Goal: Information Seeking & Learning: Learn about a topic

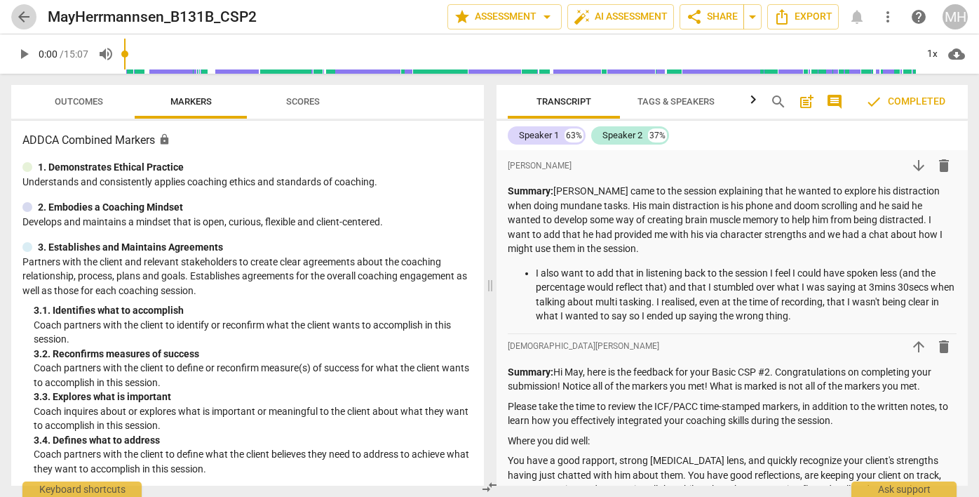
click at [25, 14] on span "arrow_back" at bounding box center [23, 16] width 17 height 17
click at [957, 18] on div "MH" at bounding box center [955, 16] width 25 height 25
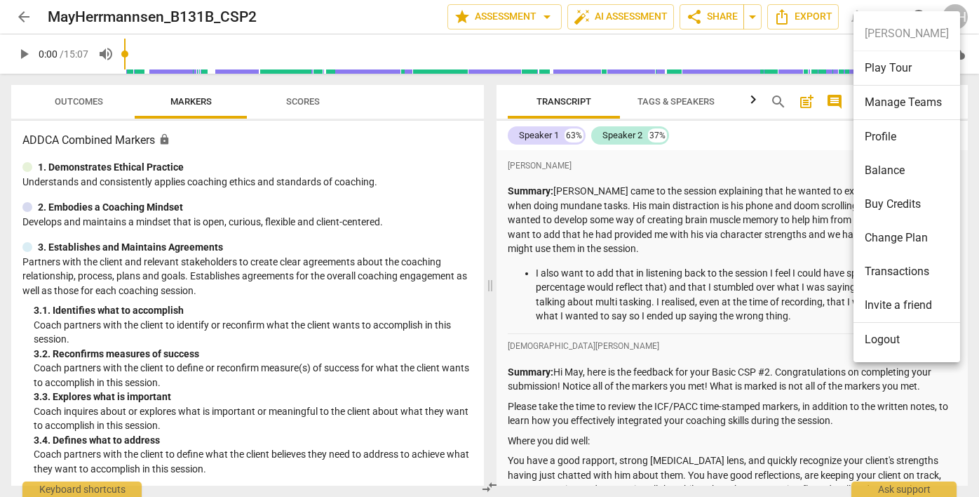
click at [957, 16] on ul "[PERSON_NAME] Play Tour Manage Teams Profile Balance Buy Credits Change Plan Tr…" at bounding box center [907, 186] width 107 height 351
click at [953, 6] on div at bounding box center [489, 248] width 979 height 497
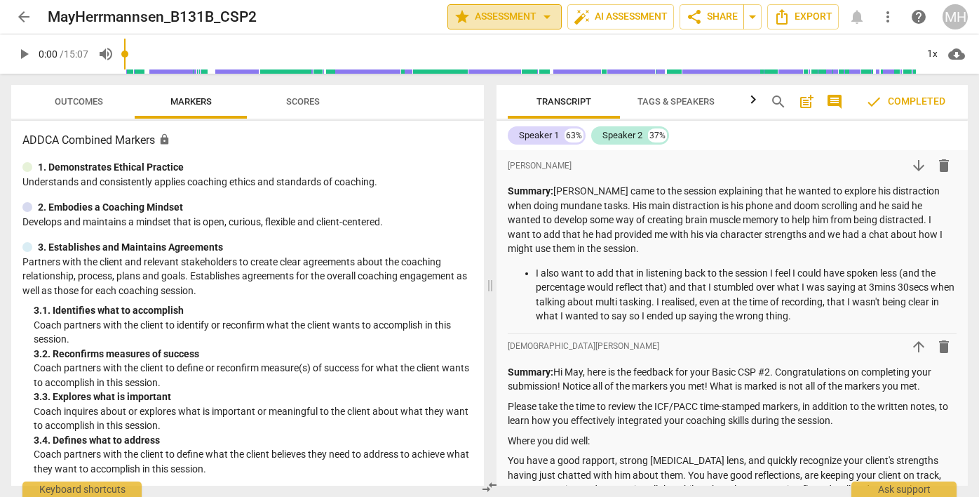
click at [541, 20] on span "arrow_drop_down" at bounding box center [547, 16] width 17 height 17
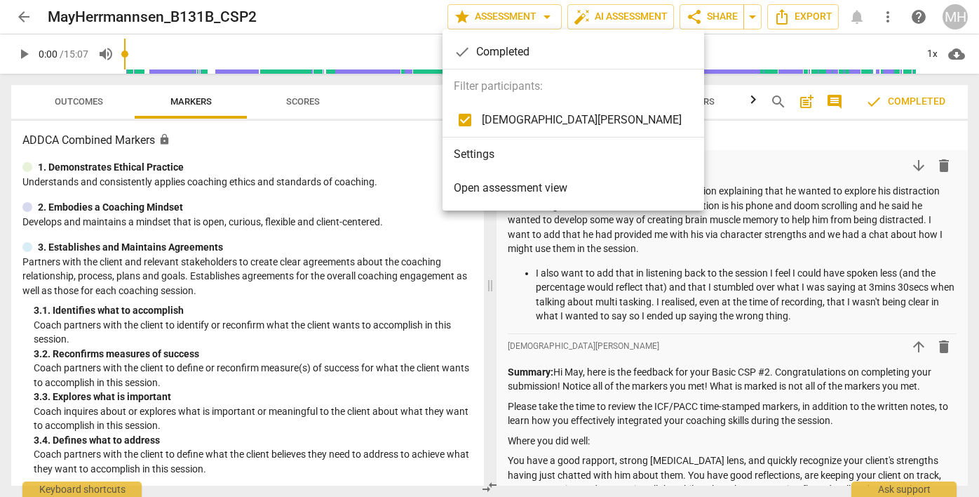
click at [539, 15] on div at bounding box center [489, 248] width 979 height 497
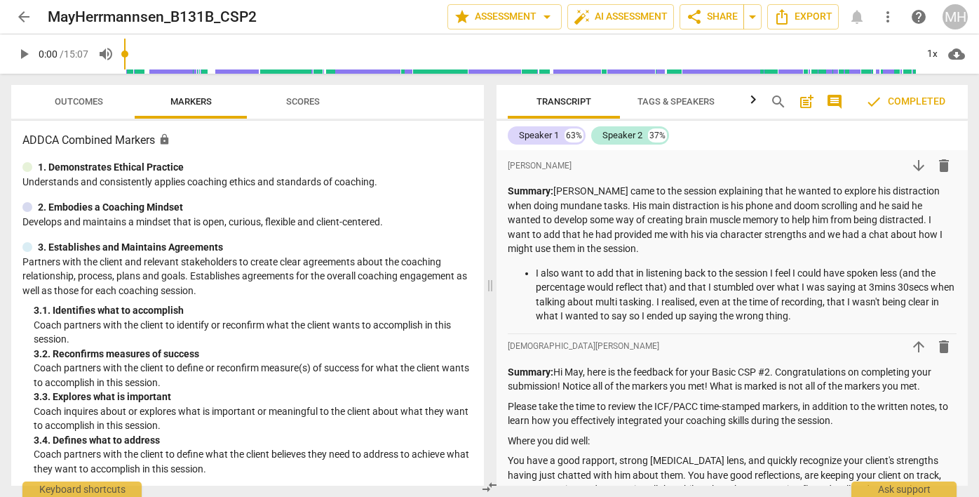
click at [19, 10] on span "arrow_back" at bounding box center [23, 16] width 17 height 17
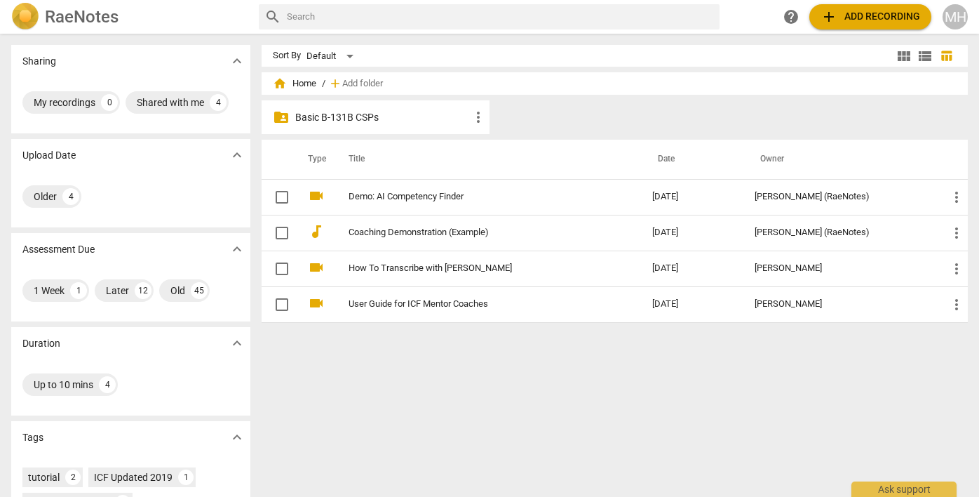
click at [311, 118] on p "Basic B-131B CSPs" at bounding box center [382, 117] width 175 height 15
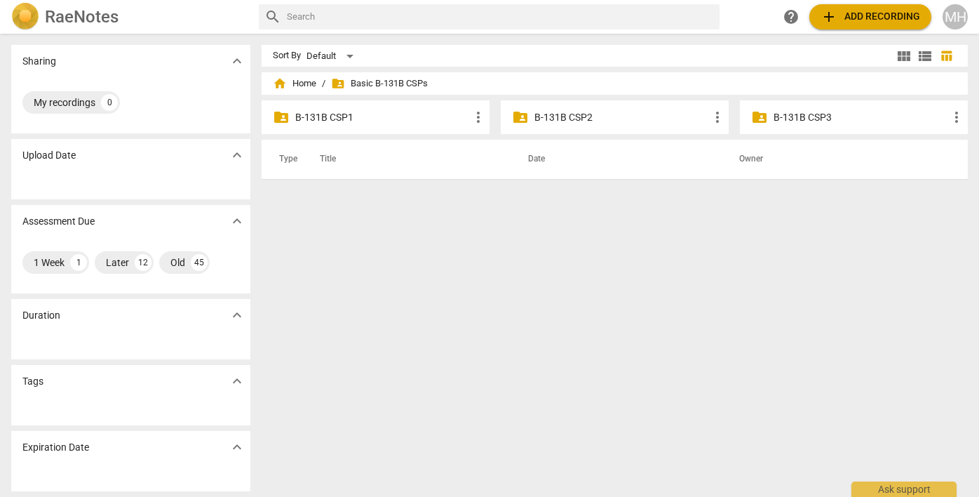
click at [796, 115] on p "B-131B CSP3" at bounding box center [861, 117] width 175 height 15
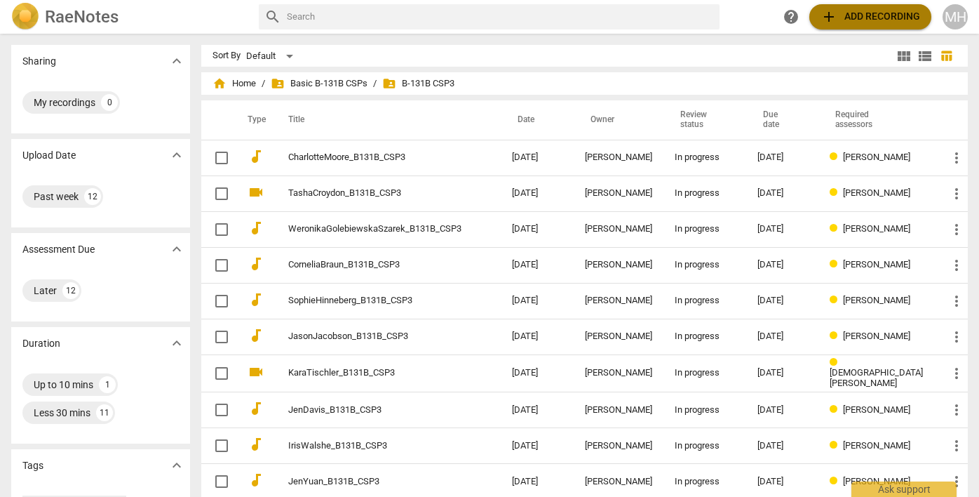
click at [888, 17] on span "add Add recording" at bounding box center [871, 16] width 100 height 17
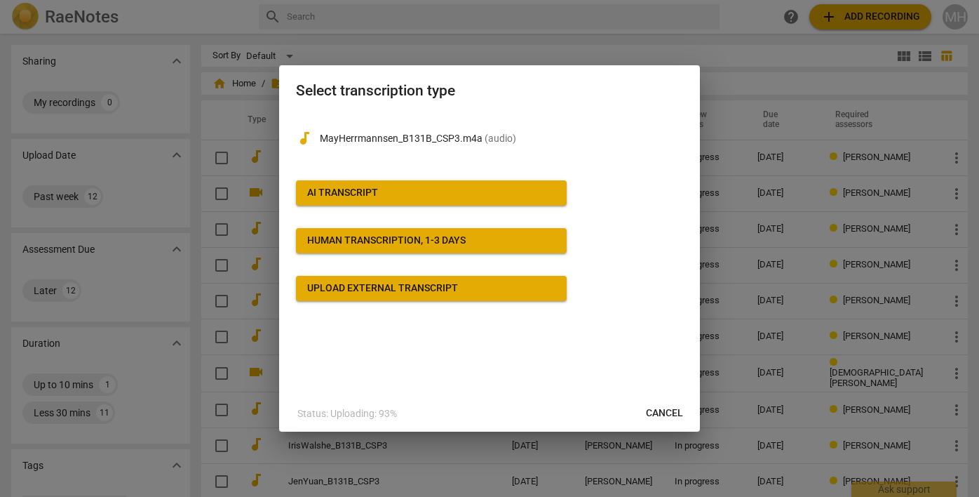
click at [362, 196] on div "AI Transcript" at bounding box center [342, 193] width 71 height 14
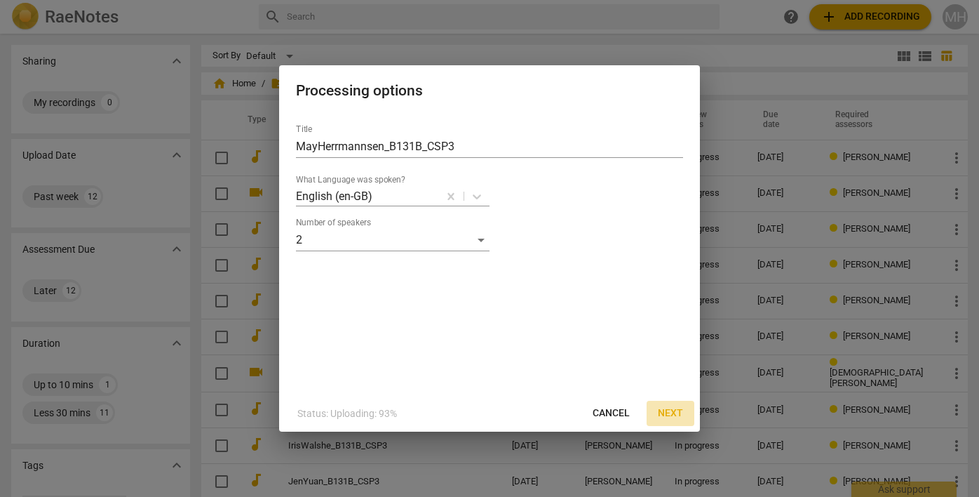
click at [668, 407] on span "Next" at bounding box center [670, 413] width 25 height 14
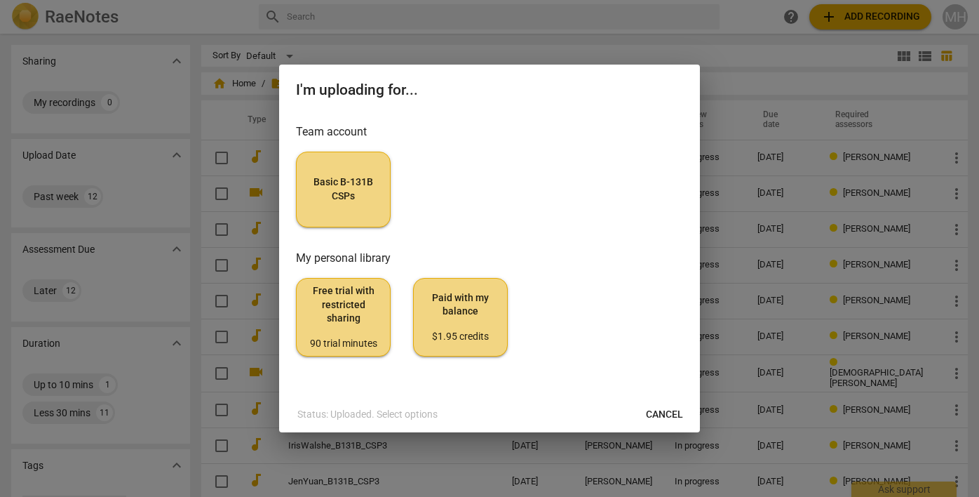
click at [349, 178] on span "Basic B-131B CSPs" at bounding box center [343, 188] width 71 height 27
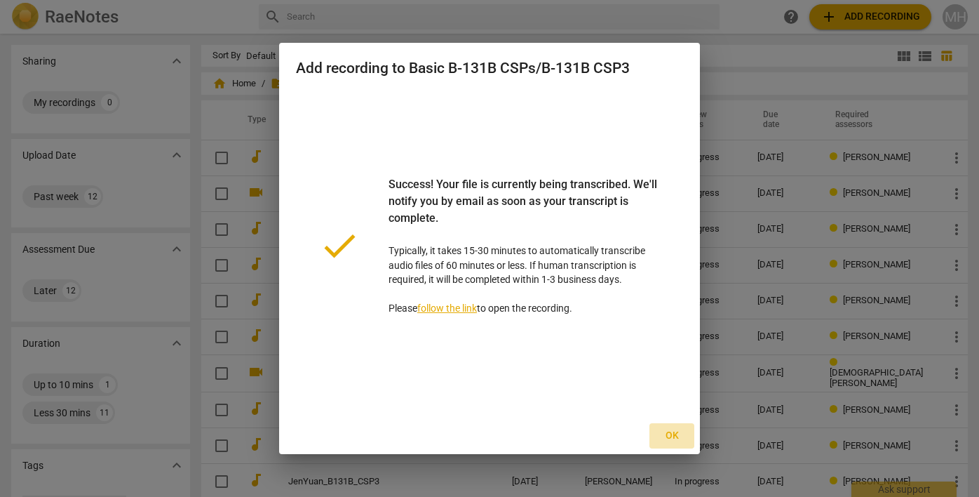
click at [673, 434] on span "Ok" at bounding box center [672, 436] width 22 height 14
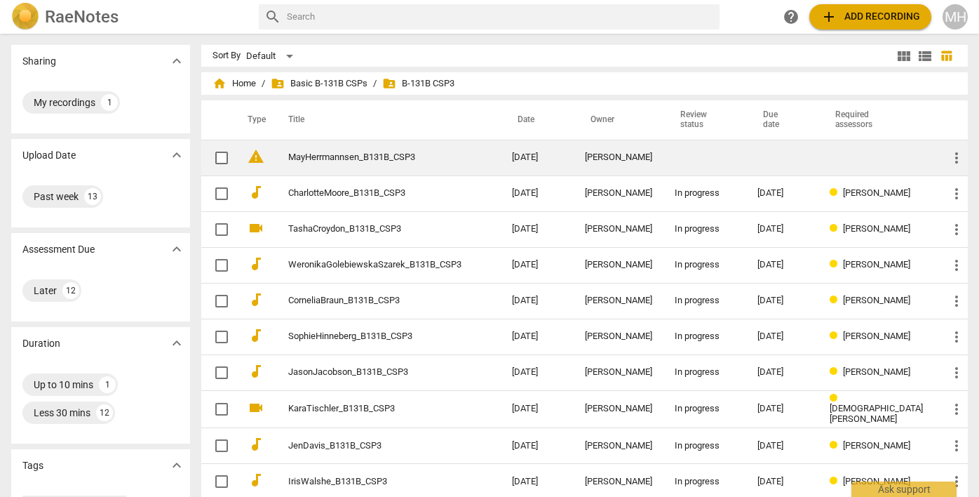
click at [351, 161] on link "MayHerrmannsen_B131B_CSP3" at bounding box center [374, 157] width 173 height 11
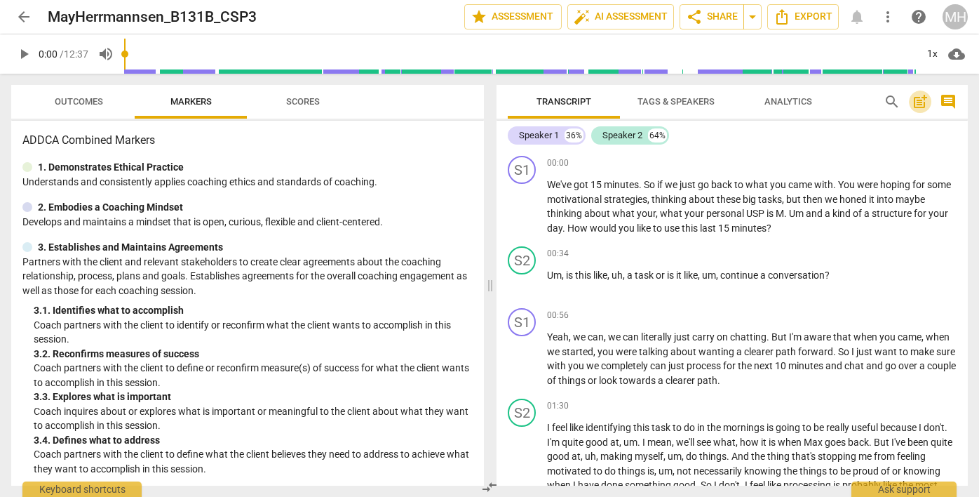
click at [920, 107] on span "post_add" at bounding box center [920, 101] width 17 height 17
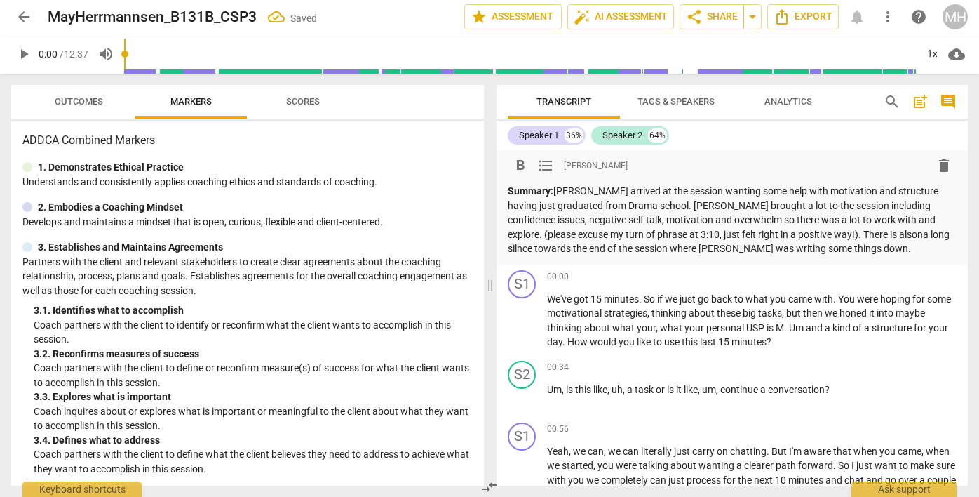
click at [803, 236] on p "Summary: [PERSON_NAME] arrived at the session wanting some help with motivation…" at bounding box center [732, 220] width 449 height 72
click at [759, 253] on p "Summary: [PERSON_NAME] arrived at the session wanting some help with motivation…" at bounding box center [732, 220] width 449 height 72
click at [776, 325] on span "is" at bounding box center [771, 327] width 9 height 11
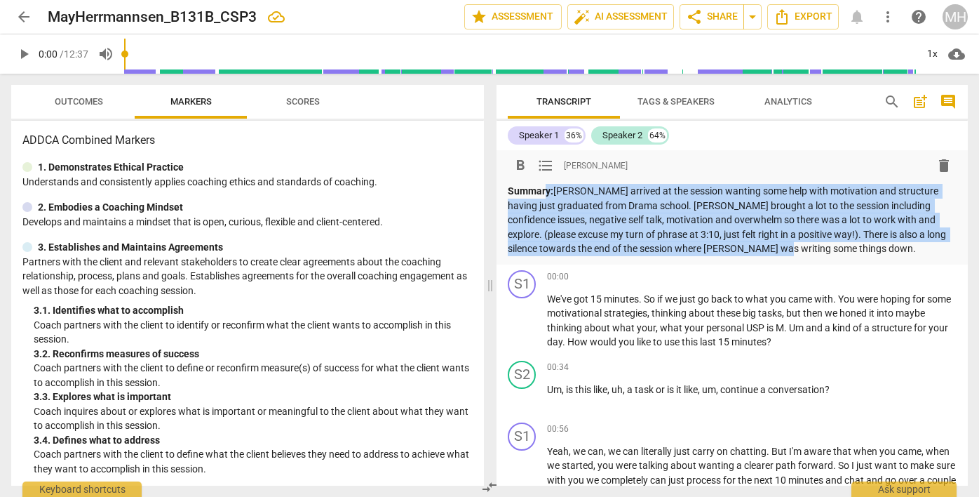
drag, startPoint x: 750, startPoint y: 252, endPoint x: 546, endPoint y: 192, distance: 213.3
click at [546, 192] on p "Summary: [PERSON_NAME] arrived at the session wanting some help with motivation…" at bounding box center [732, 220] width 449 height 72
copy p "y: [PERSON_NAME] arrived at the session wanting some help with motivation and s…"
click at [748, 249] on p "Summary: [PERSON_NAME] arrived at the session wanting some help with motivation…" at bounding box center [732, 220] width 449 height 72
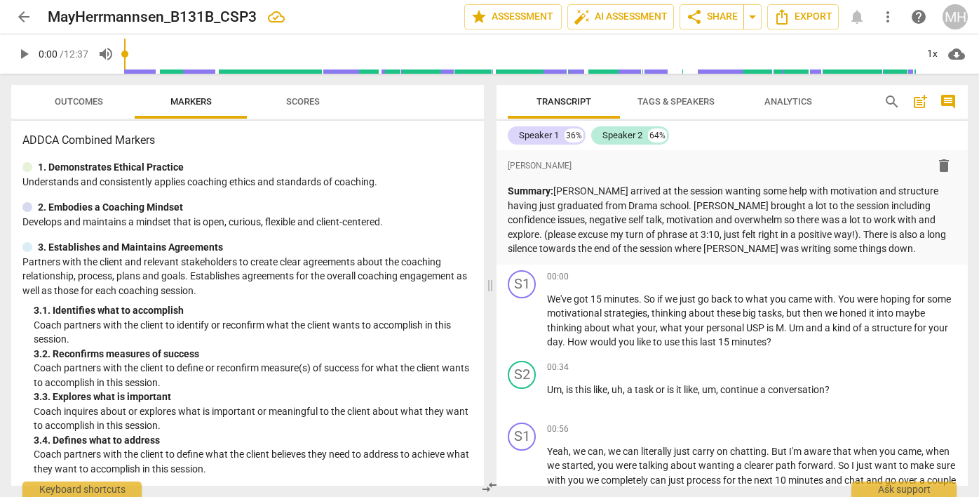
click at [25, 15] on span "arrow_back" at bounding box center [23, 16] width 17 height 17
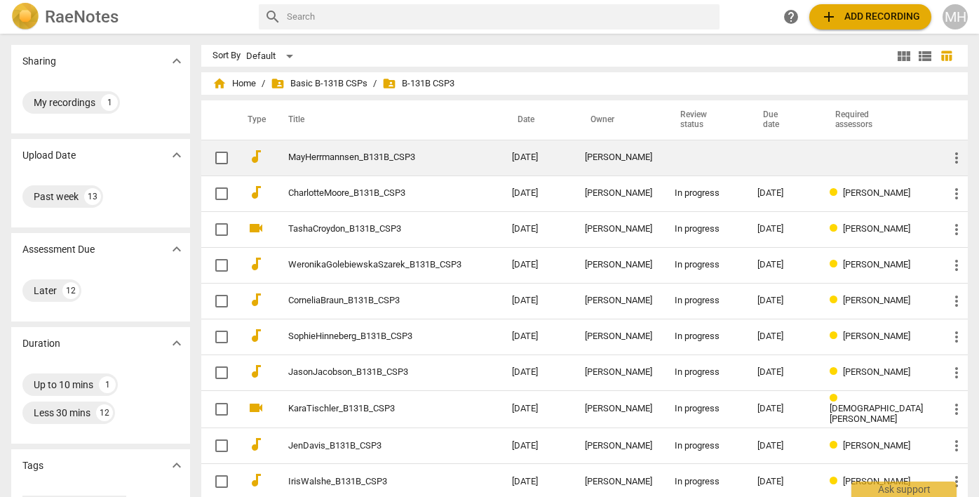
click at [364, 156] on link "MayHerrmannsen_B131B_CSP3" at bounding box center [374, 157] width 173 height 11
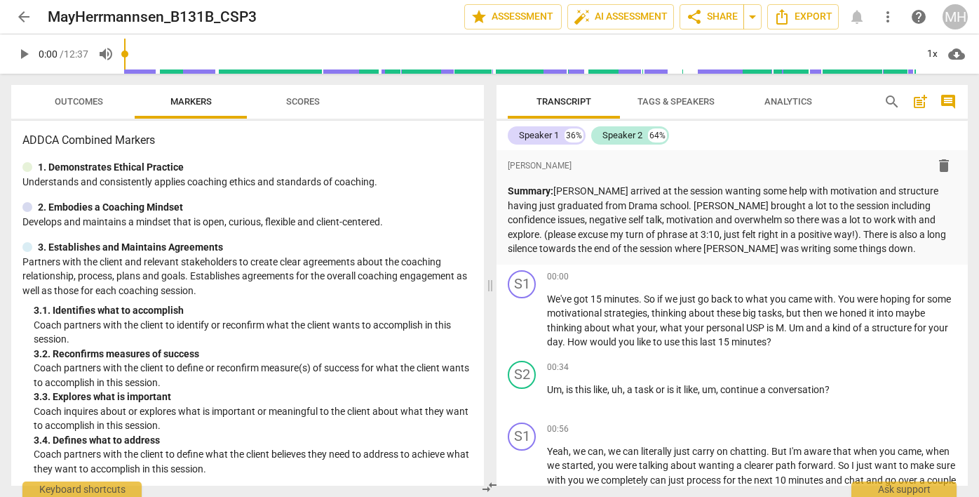
click at [23, 15] on span "arrow_back" at bounding box center [23, 16] width 17 height 17
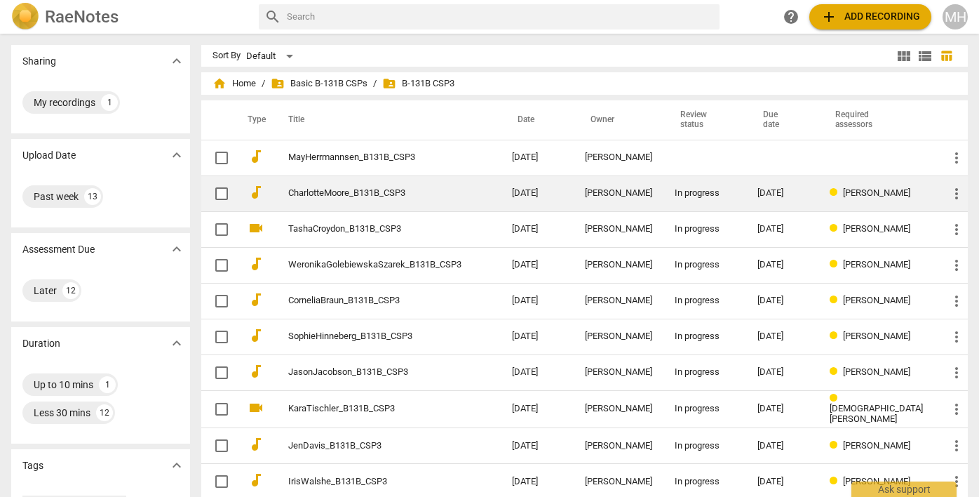
click at [344, 191] on link "CharlotteMoore_B131B_CSP3" at bounding box center [374, 193] width 173 height 11
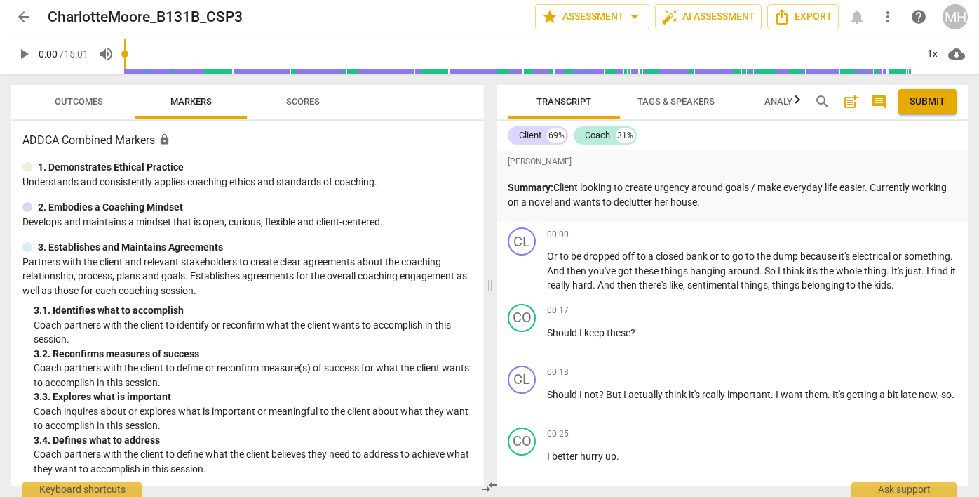
click at [25, 15] on span "arrow_back" at bounding box center [23, 16] width 17 height 17
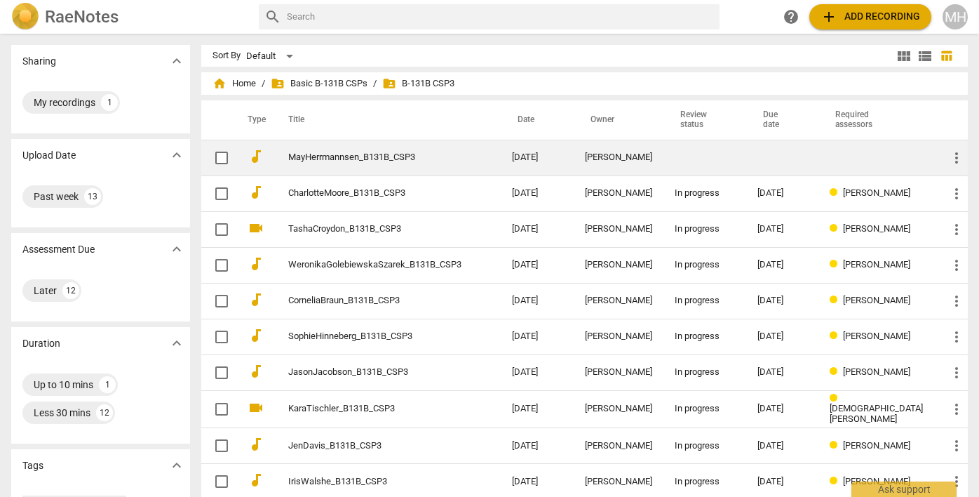
click at [336, 157] on link "MayHerrmannsen_B131B_CSP3" at bounding box center [374, 157] width 173 height 11
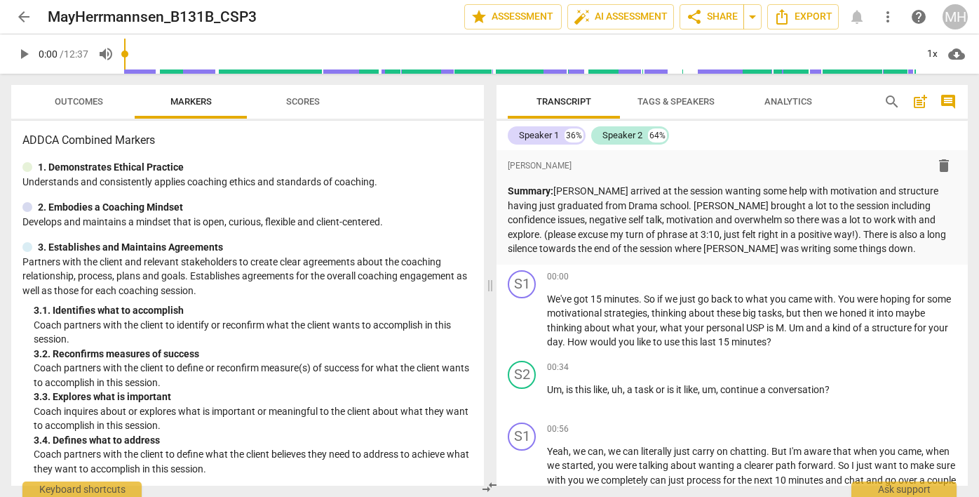
click at [15, 14] on span "arrow_back" at bounding box center [23, 16] width 17 height 17
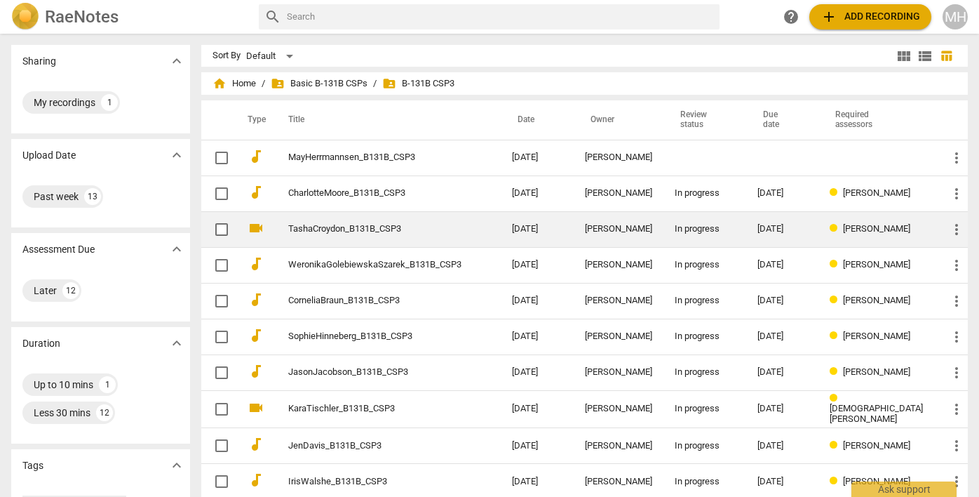
click at [314, 226] on td "TashaCroydon_B131B_CSP3" at bounding box center [385, 229] width 229 height 36
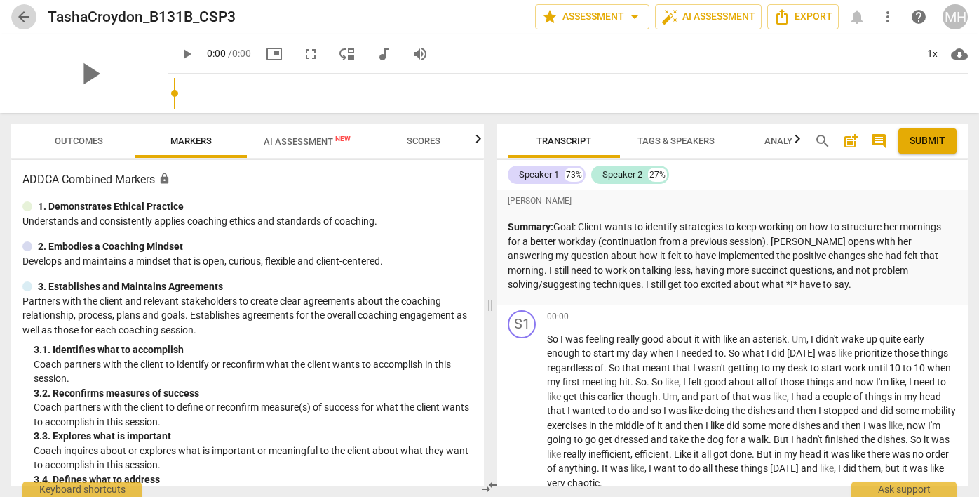
click at [25, 18] on span "arrow_back" at bounding box center [23, 16] width 17 height 17
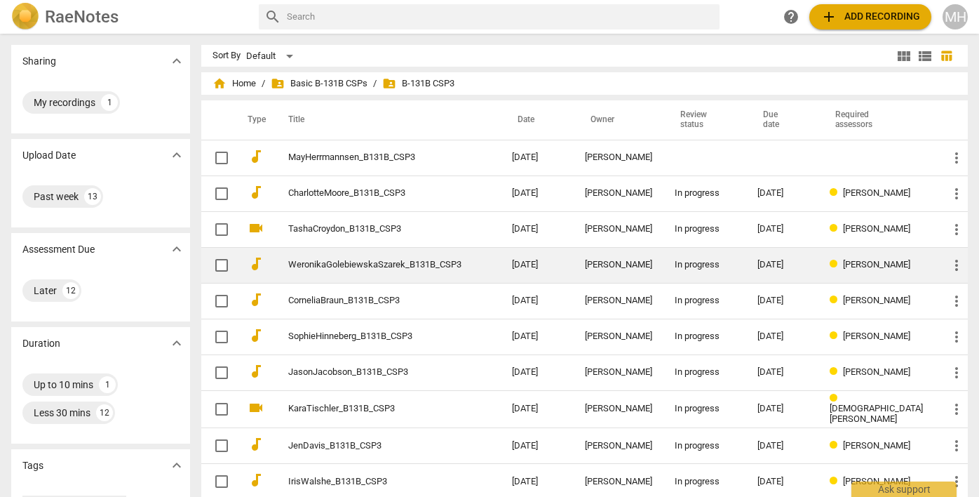
click at [378, 271] on td "WeronikaGolebiewskaSzarek_B131B_CSP3" at bounding box center [385, 265] width 229 height 36
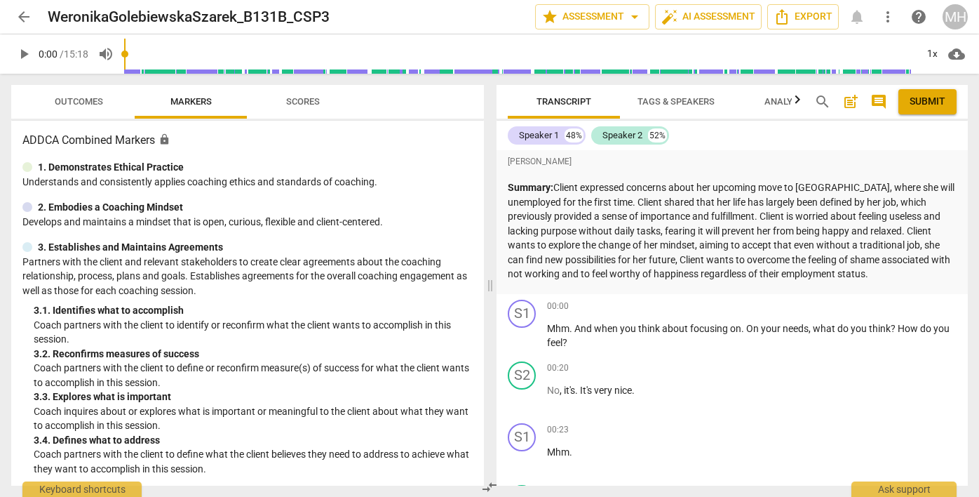
click at [22, 18] on span "arrow_back" at bounding box center [23, 16] width 17 height 17
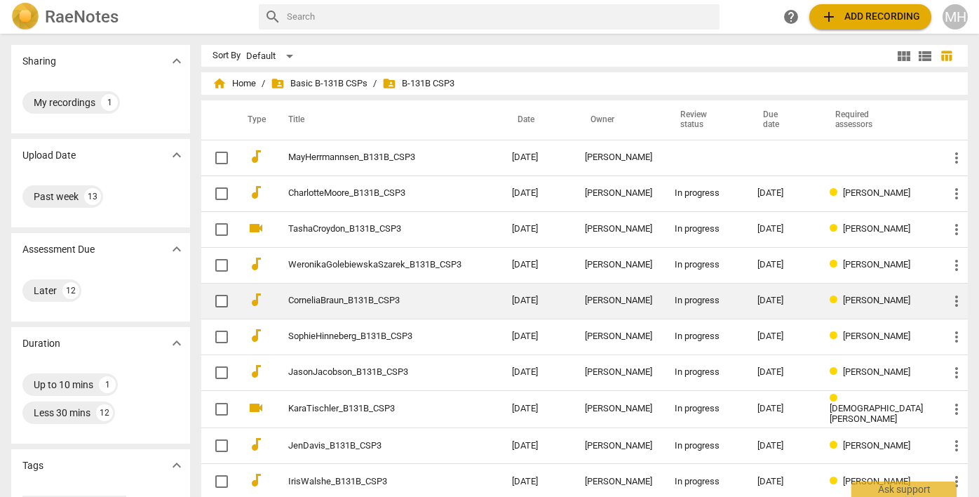
click at [335, 302] on link "CorneliaBraun_B131B_CSP3" at bounding box center [374, 300] width 173 height 11
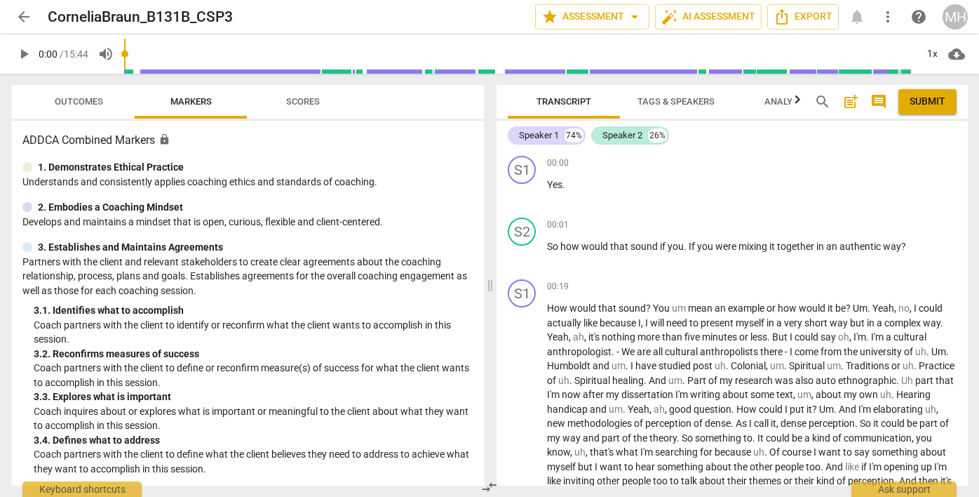
click at [23, 17] on span "arrow_back" at bounding box center [23, 16] width 17 height 17
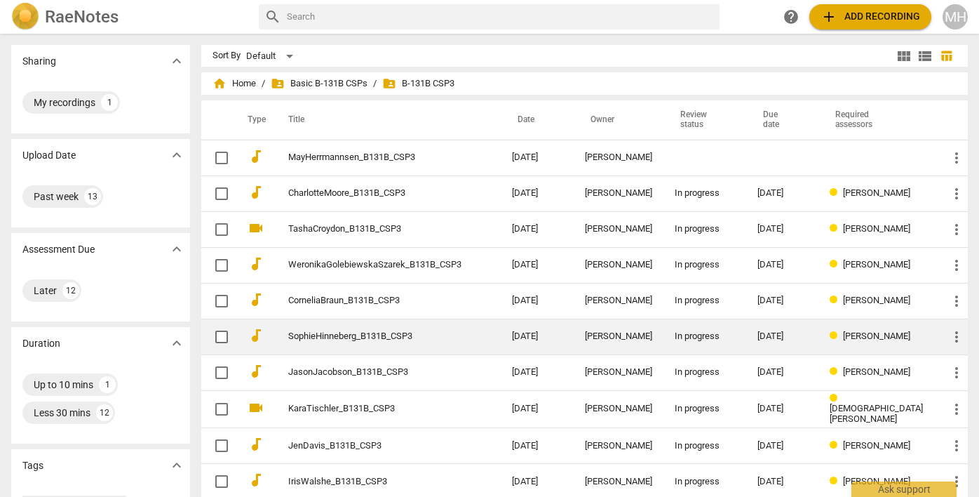
click at [344, 338] on link "SophieHinneberg_B131B_CSP3" at bounding box center [374, 336] width 173 height 11
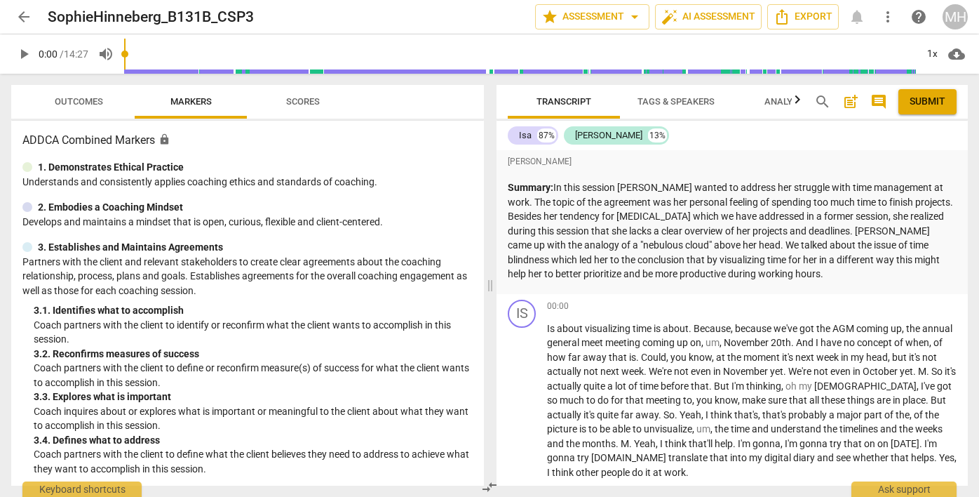
click at [20, 55] on span "play_arrow" at bounding box center [23, 54] width 17 height 17
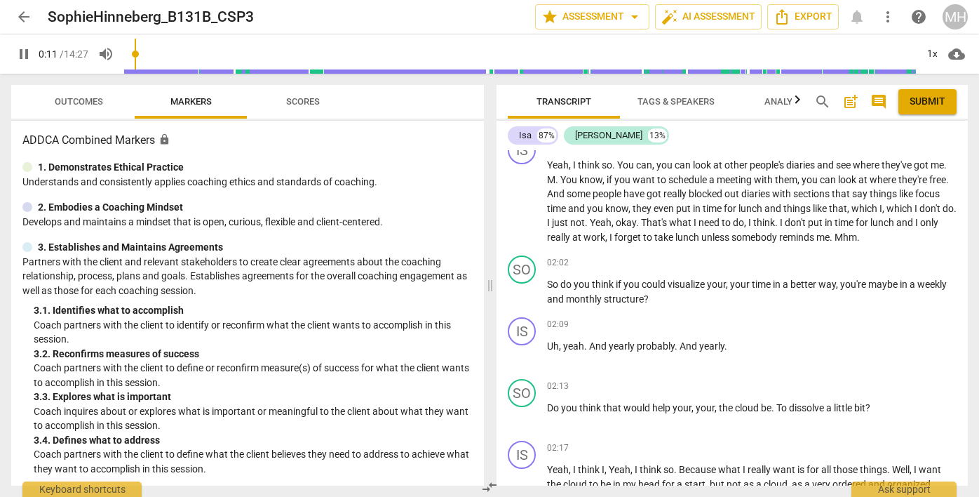
scroll to position [422, 0]
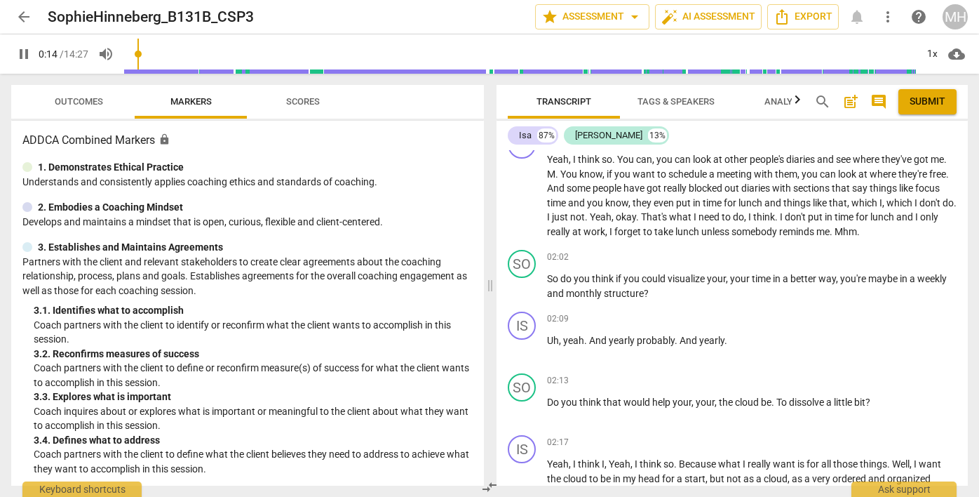
type input "14"
click at [27, 15] on span "arrow_back" at bounding box center [23, 16] width 17 height 17
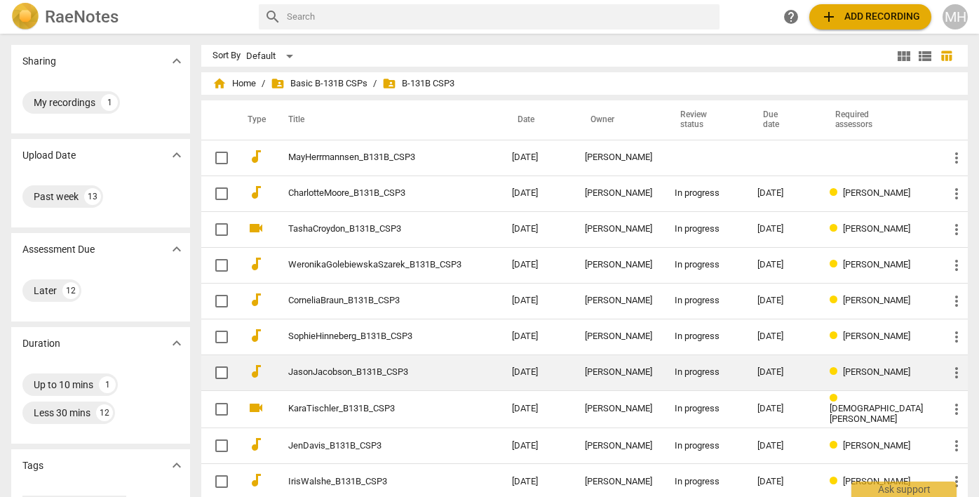
click at [332, 372] on link "JasonJacobson_B131B_CSP3" at bounding box center [374, 372] width 173 height 11
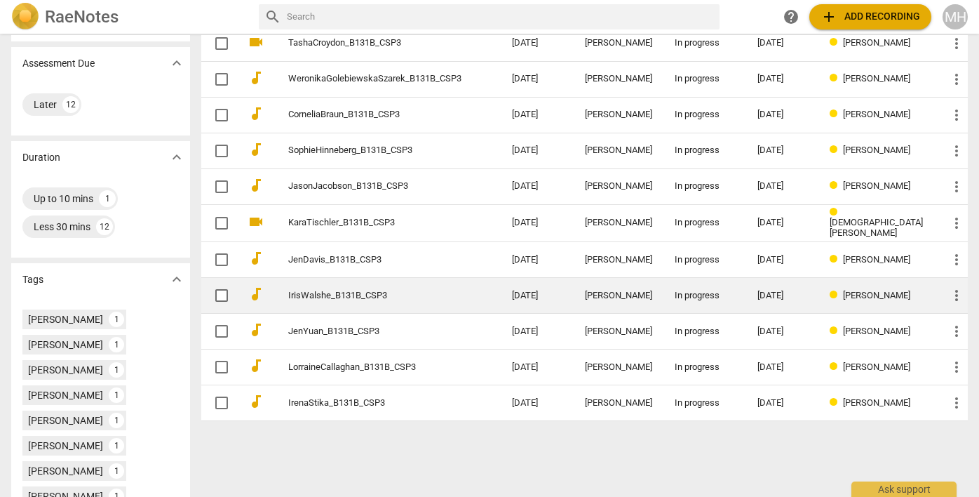
scroll to position [189, 0]
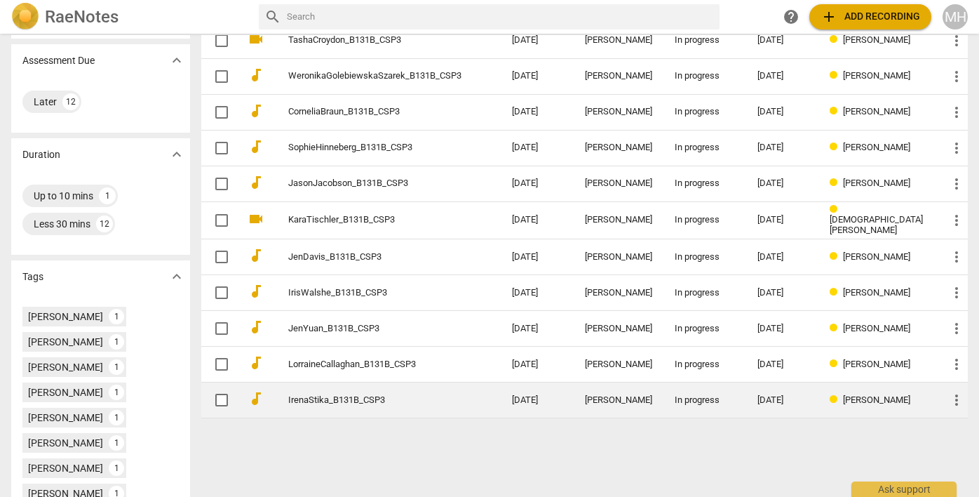
click at [347, 405] on link "IrenaStika_B131B_CSP3" at bounding box center [374, 400] width 173 height 11
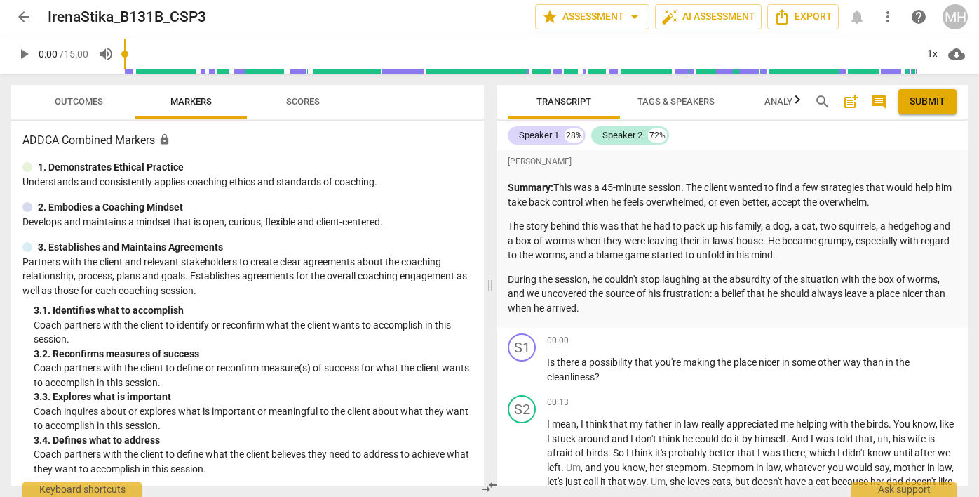
click at [22, 14] on span "arrow_back" at bounding box center [23, 16] width 17 height 17
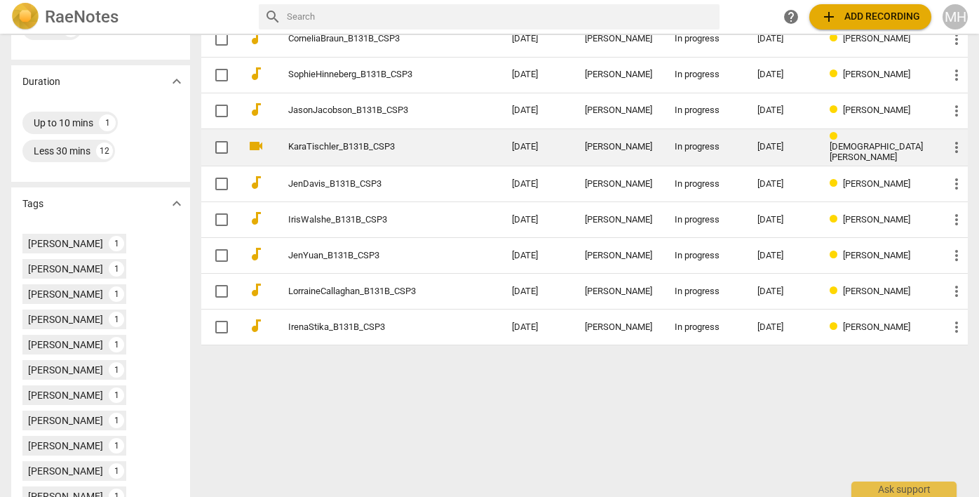
scroll to position [308, 0]
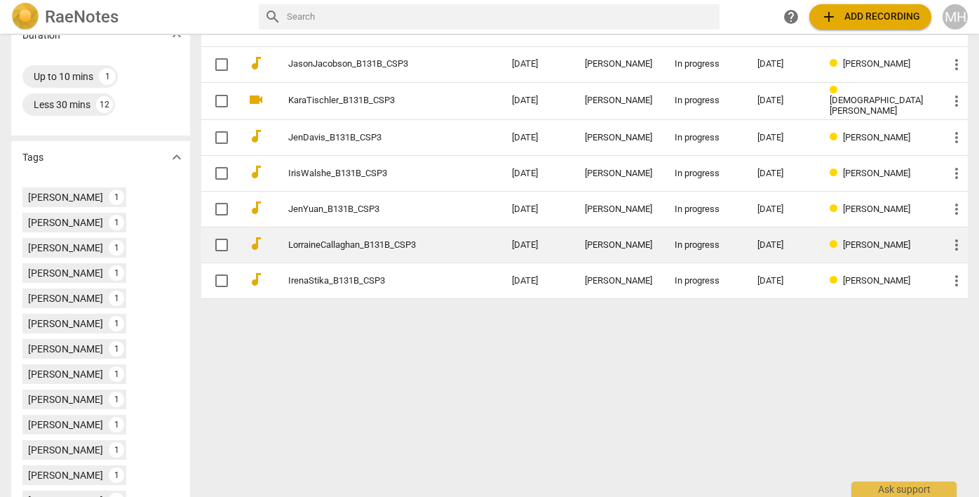
click at [325, 250] on link "LorraineCallaghan_B131B_CSP3" at bounding box center [374, 245] width 173 height 11
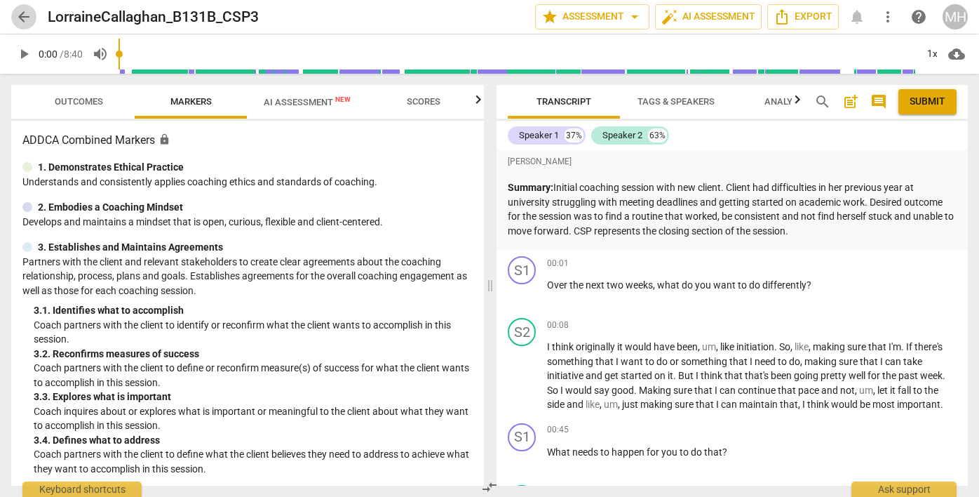
click at [25, 14] on span "arrow_back" at bounding box center [23, 16] width 17 height 17
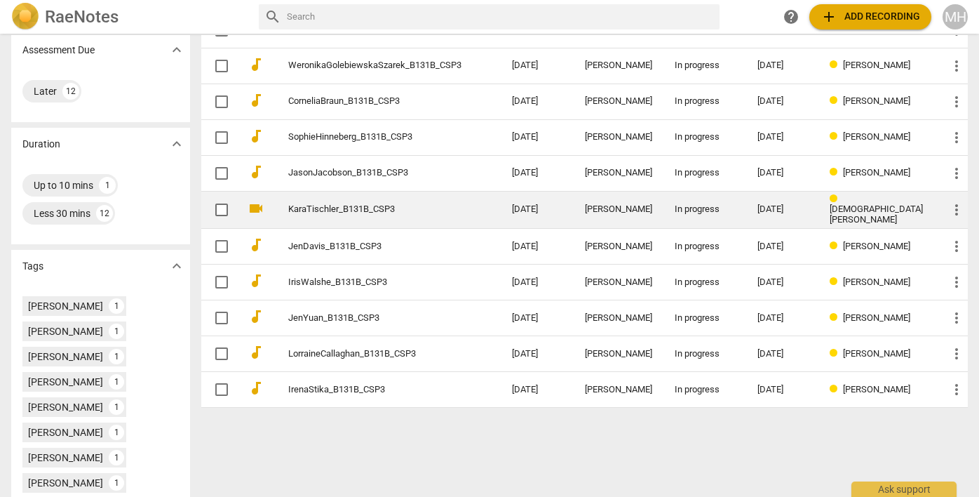
scroll to position [282, 0]
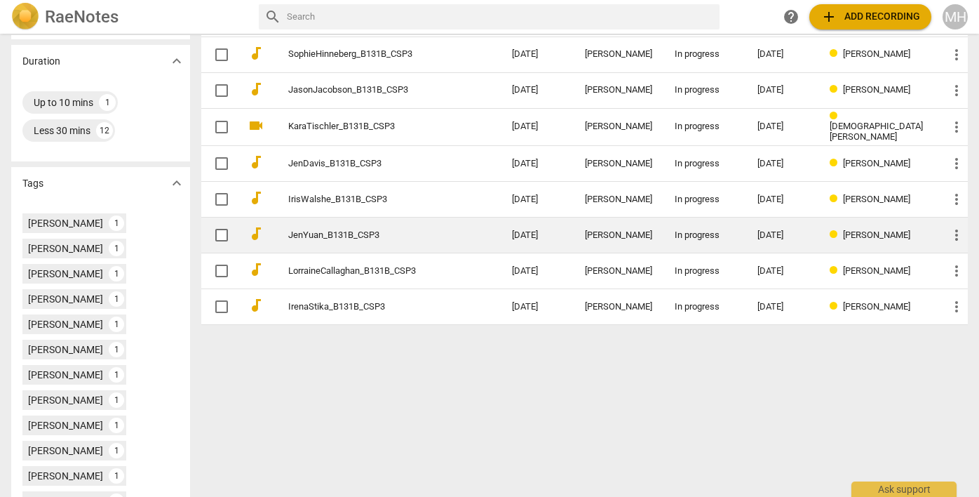
click at [325, 232] on link "JenYuan_B131B_CSP3" at bounding box center [374, 235] width 173 height 11
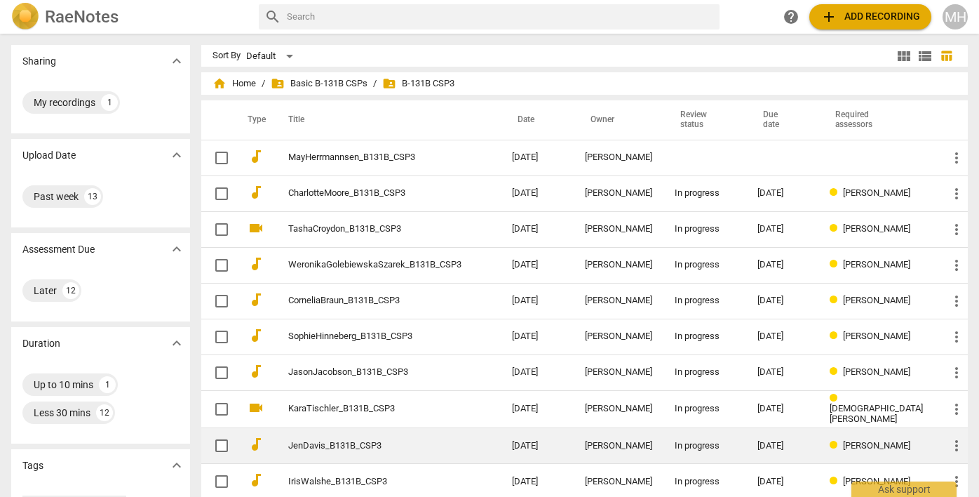
scroll to position [39, 0]
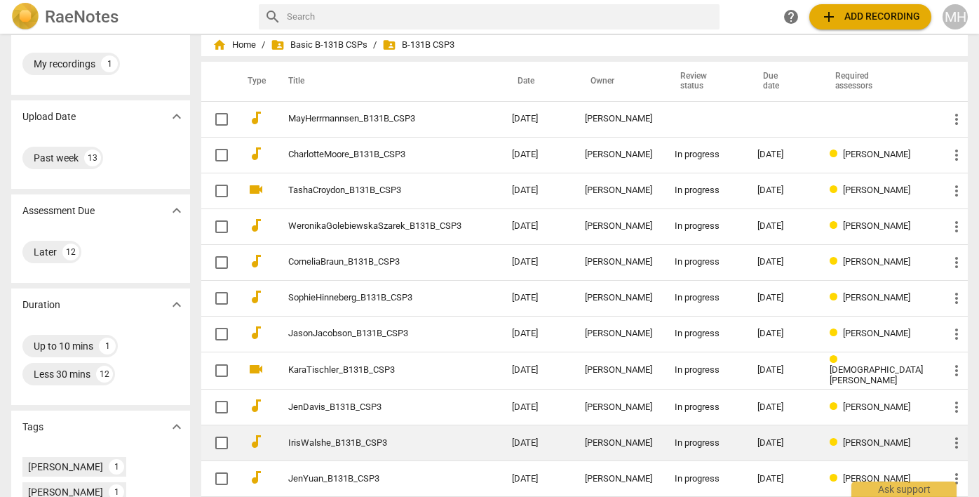
click at [396, 443] on link "IrisWalshe_B131B_CSP3" at bounding box center [374, 443] width 173 height 11
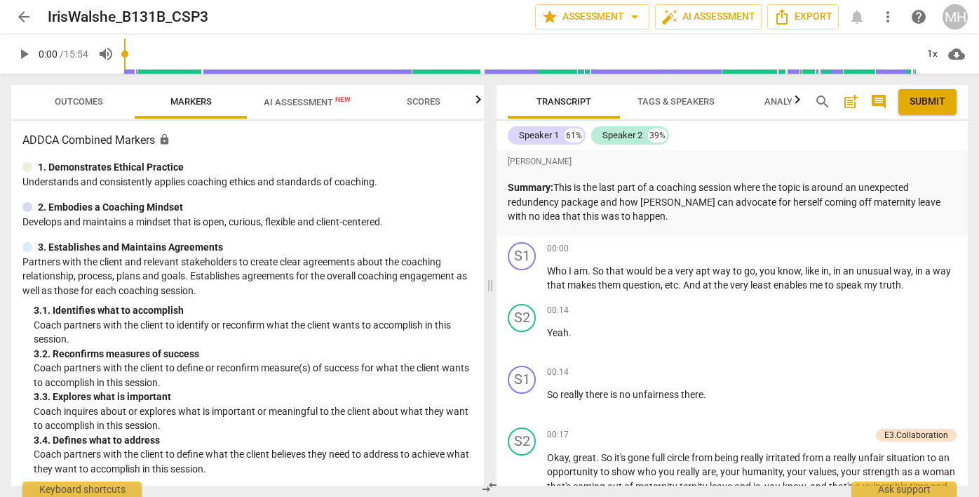
click at [22, 16] on span "arrow_back" at bounding box center [23, 16] width 17 height 17
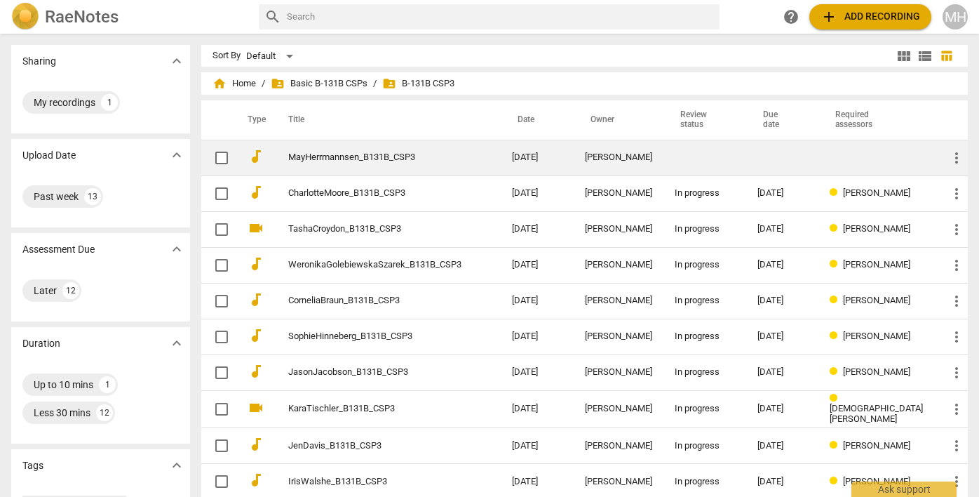
click at [383, 156] on link "MayHerrmannsen_B131B_CSP3" at bounding box center [374, 157] width 173 height 11
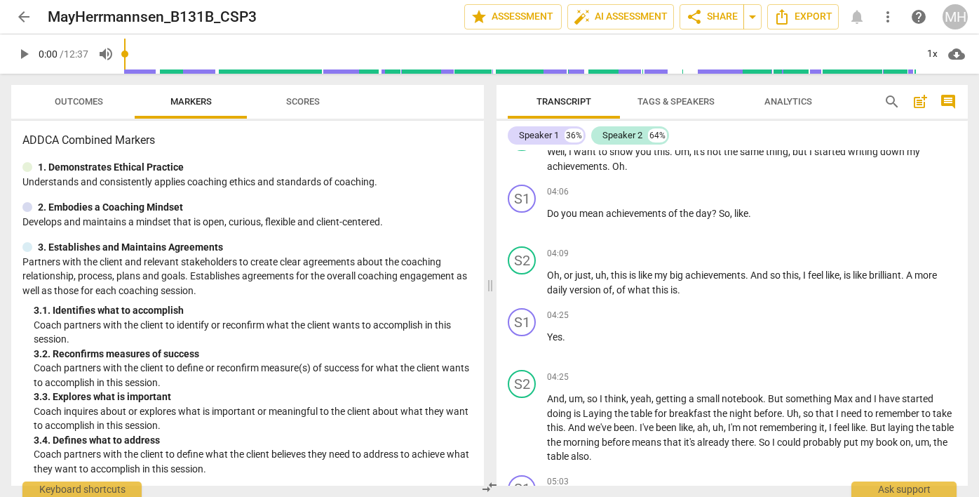
scroll to position [499, 0]
